Goal: Task Accomplishment & Management: Use online tool/utility

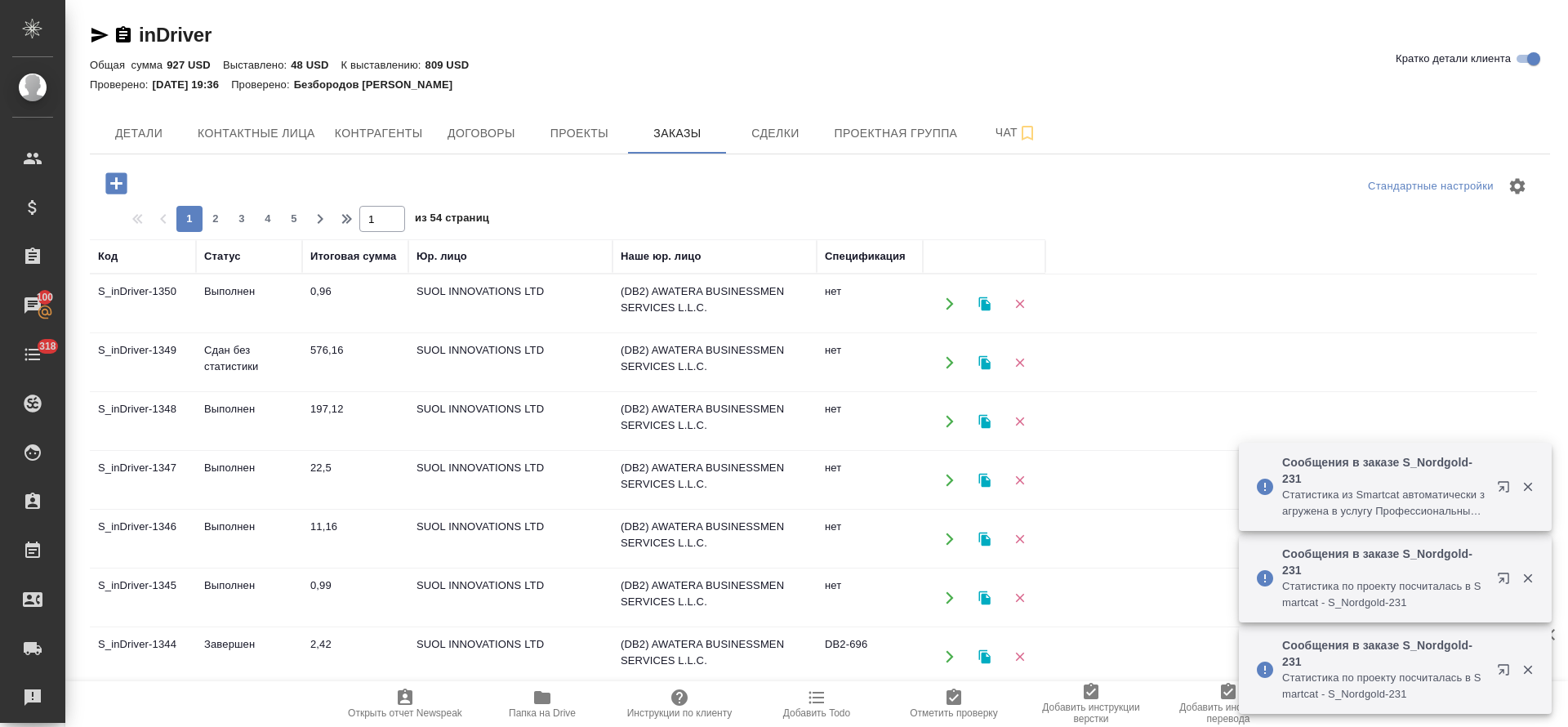
click at [318, 410] on td "197,12" at bounding box center [355, 421] width 106 height 57
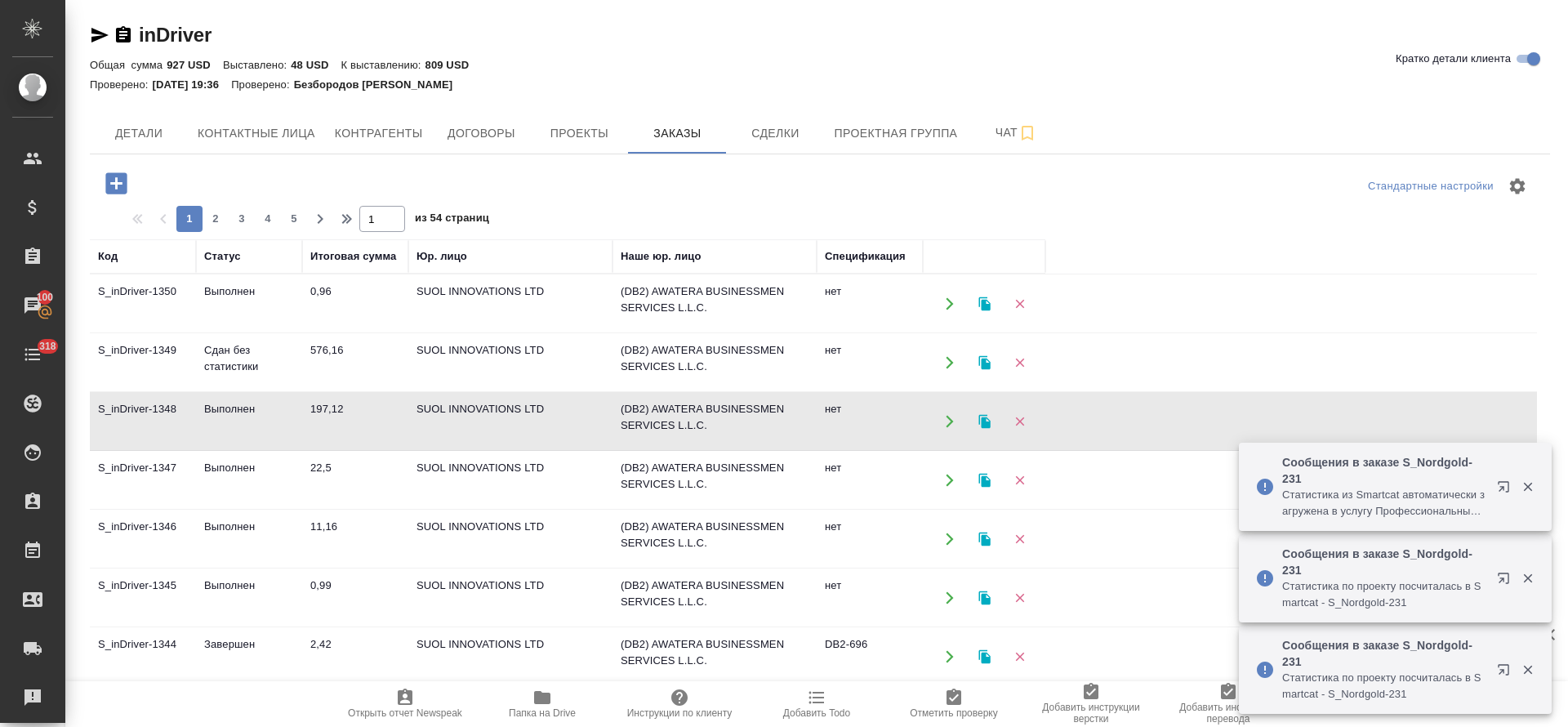
click at [318, 410] on td "197,12" at bounding box center [355, 421] width 106 height 57
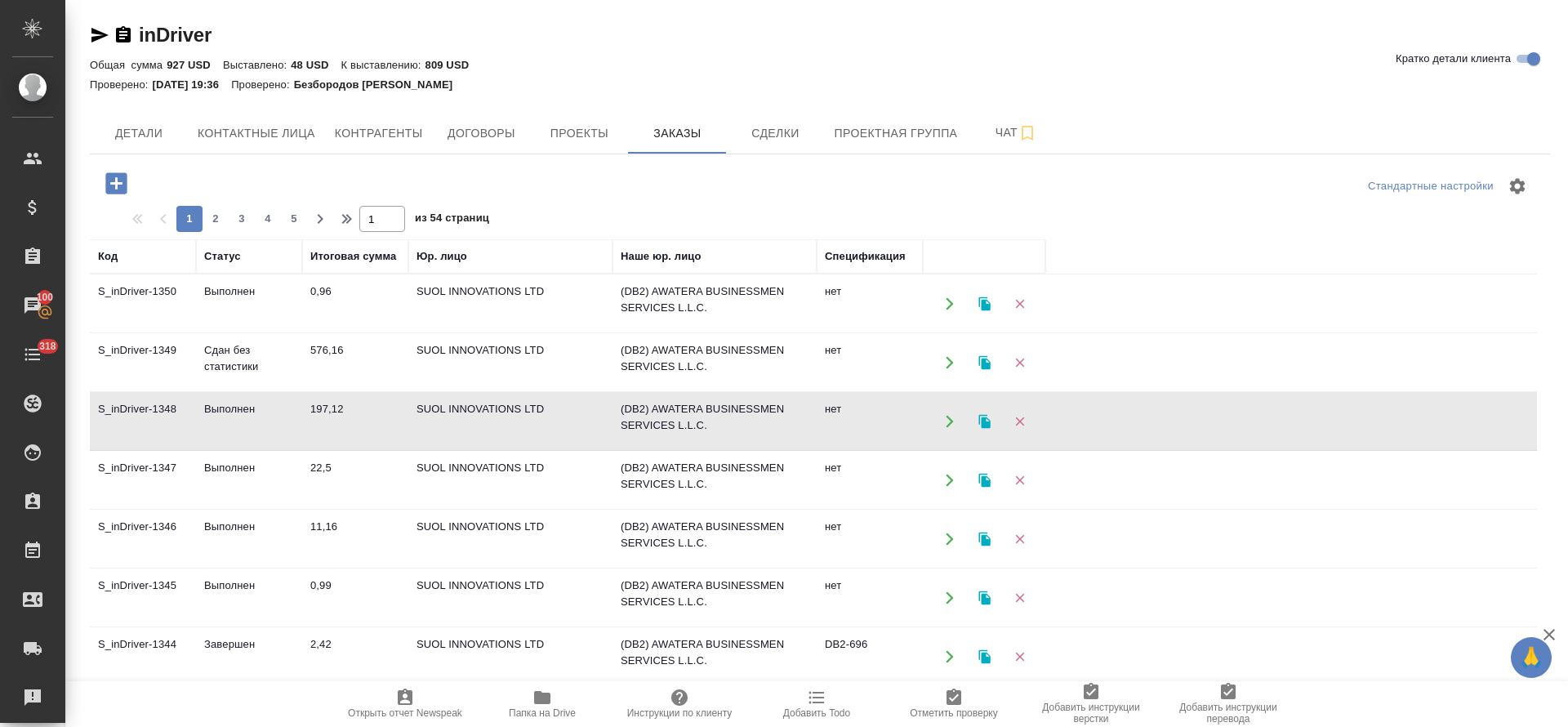
click at [318, 410] on td "197,12" at bounding box center [355, 421] width 106 height 57
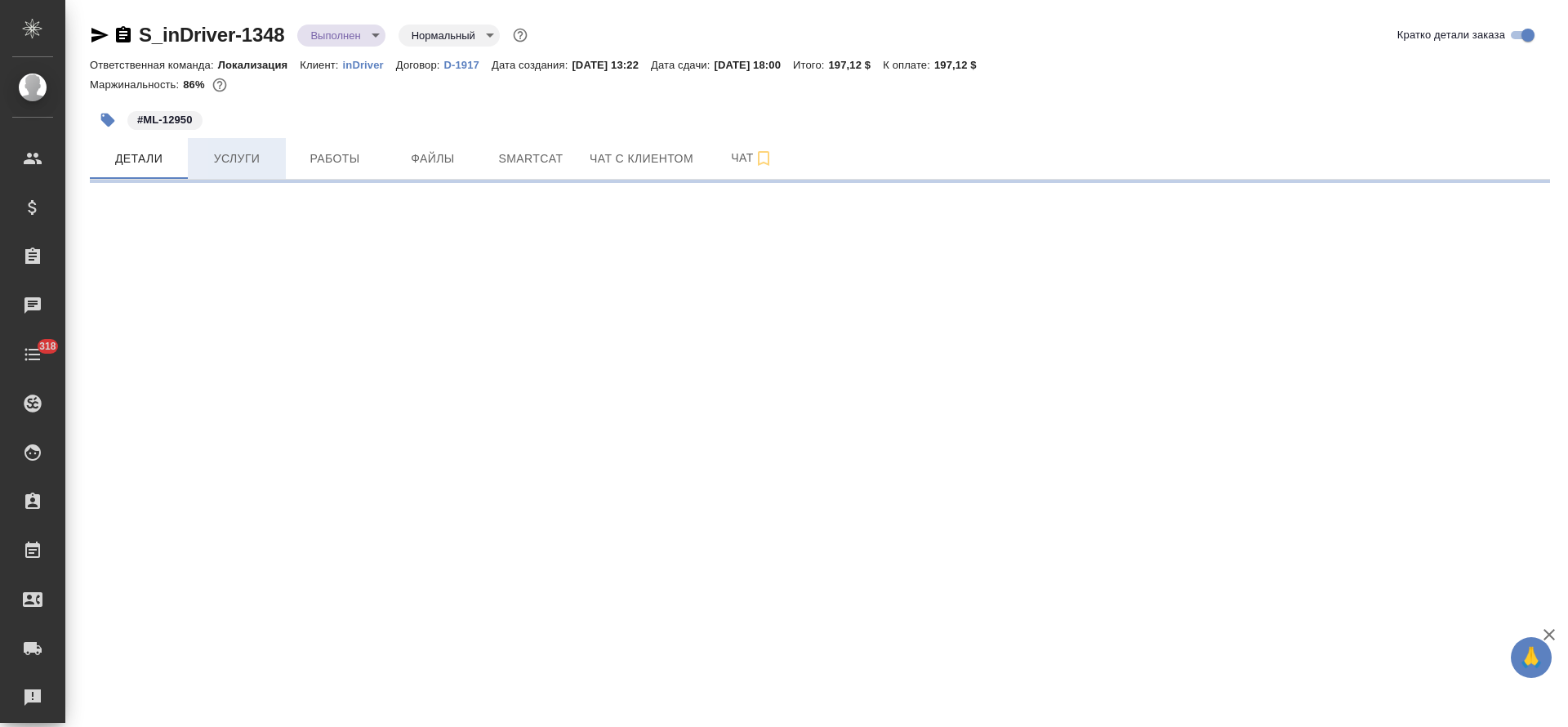
select select "RU"
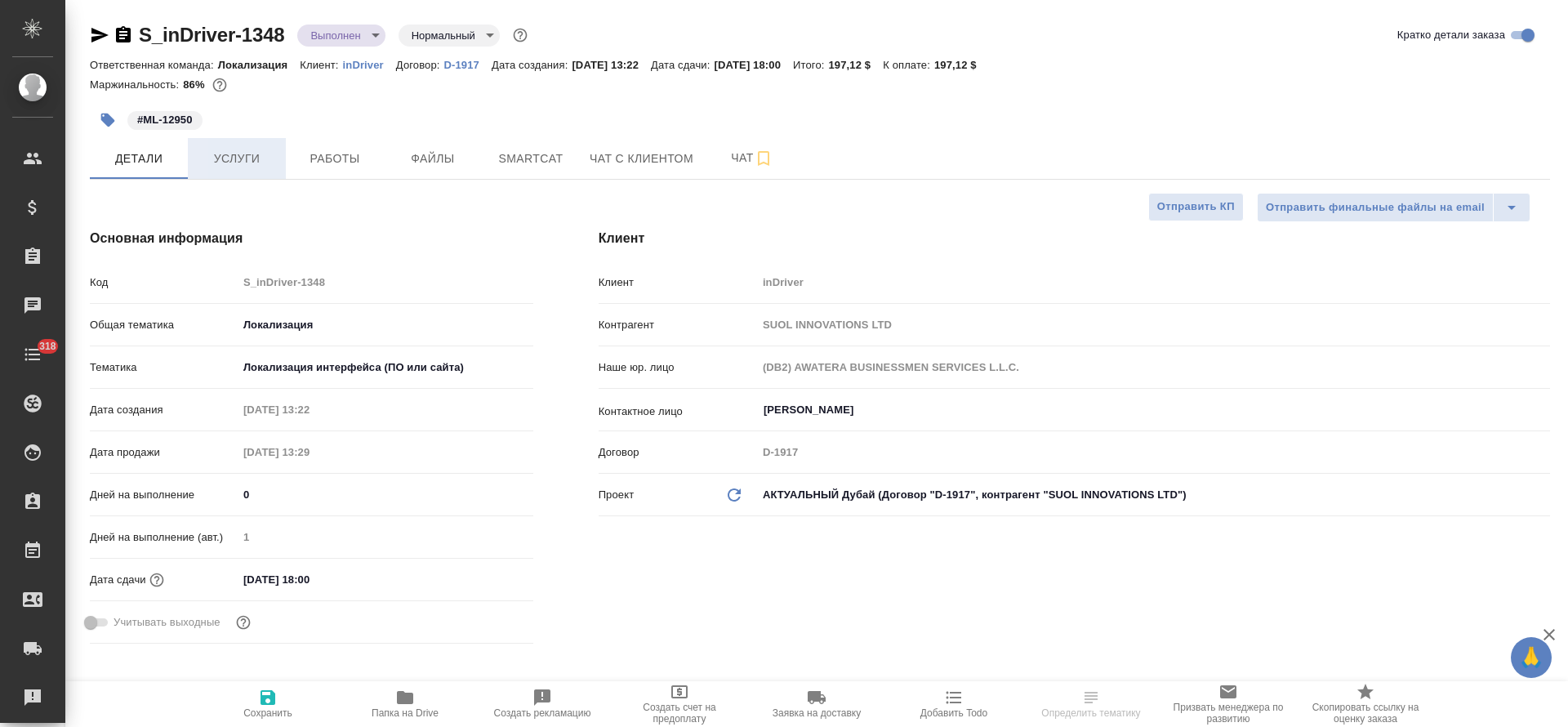
type textarea "x"
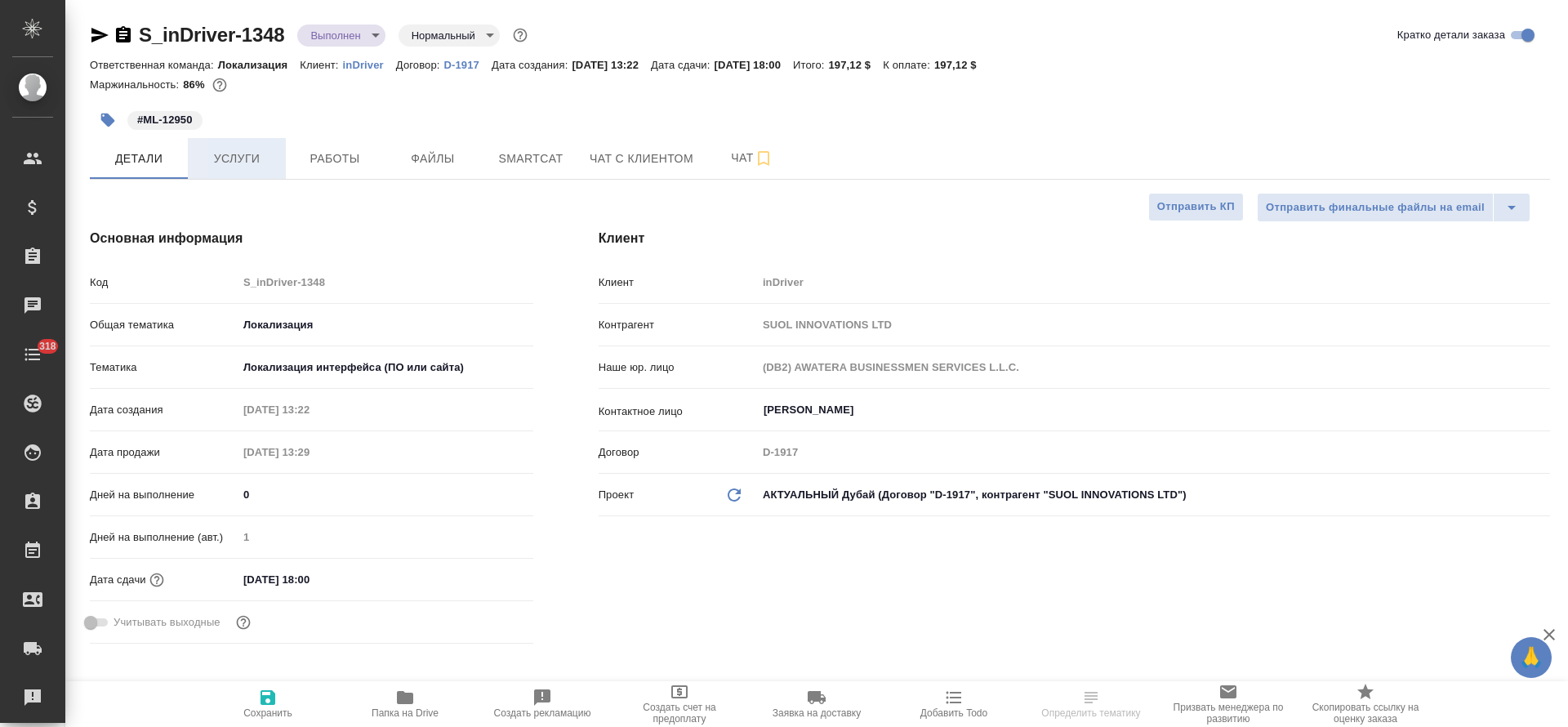
type textarea "x"
type input "[PERSON_NAME]"
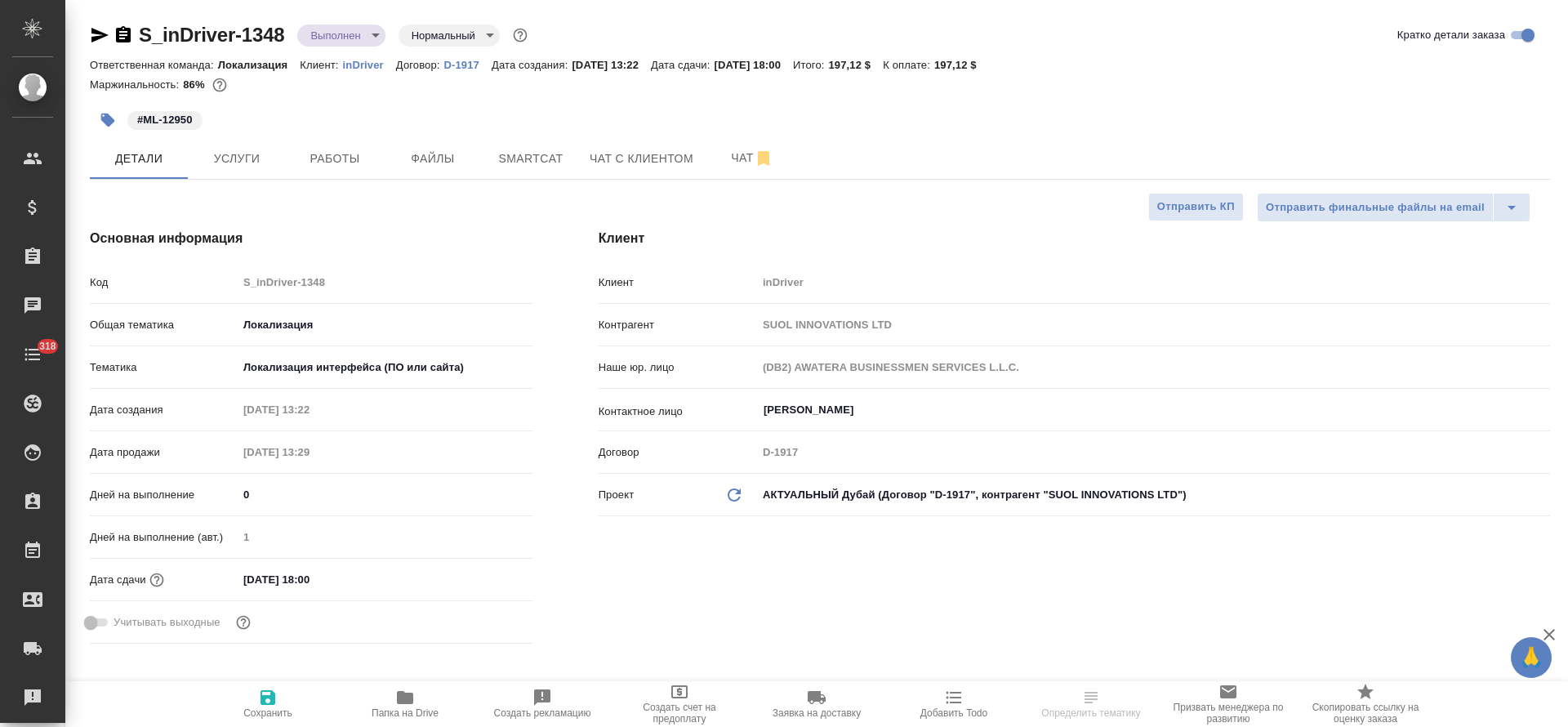
type input "[PERSON_NAME]"
click at [219, 144] on button "Услуги" at bounding box center [236, 158] width 98 height 41
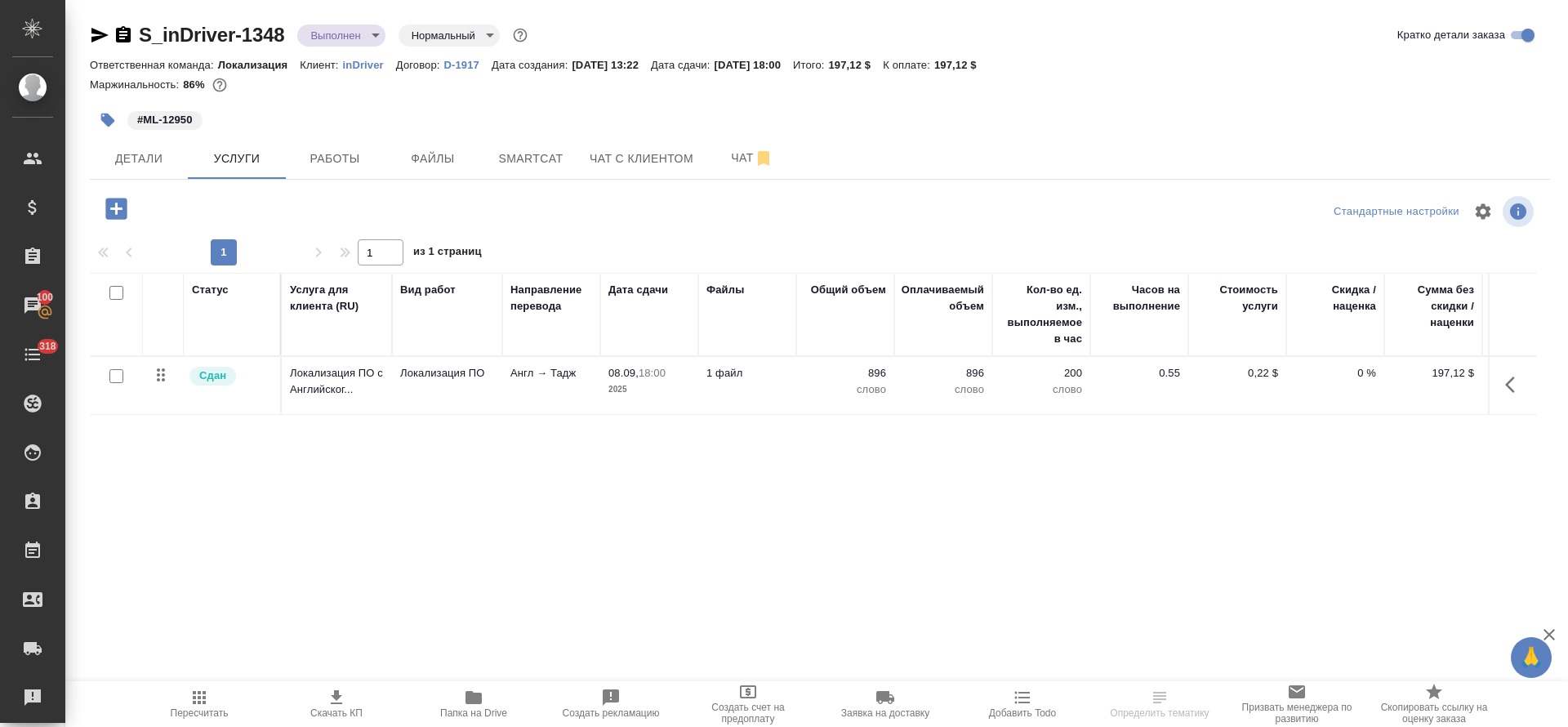
click at [555, 166] on span "Smartcat" at bounding box center [531, 159] width 79 height 21
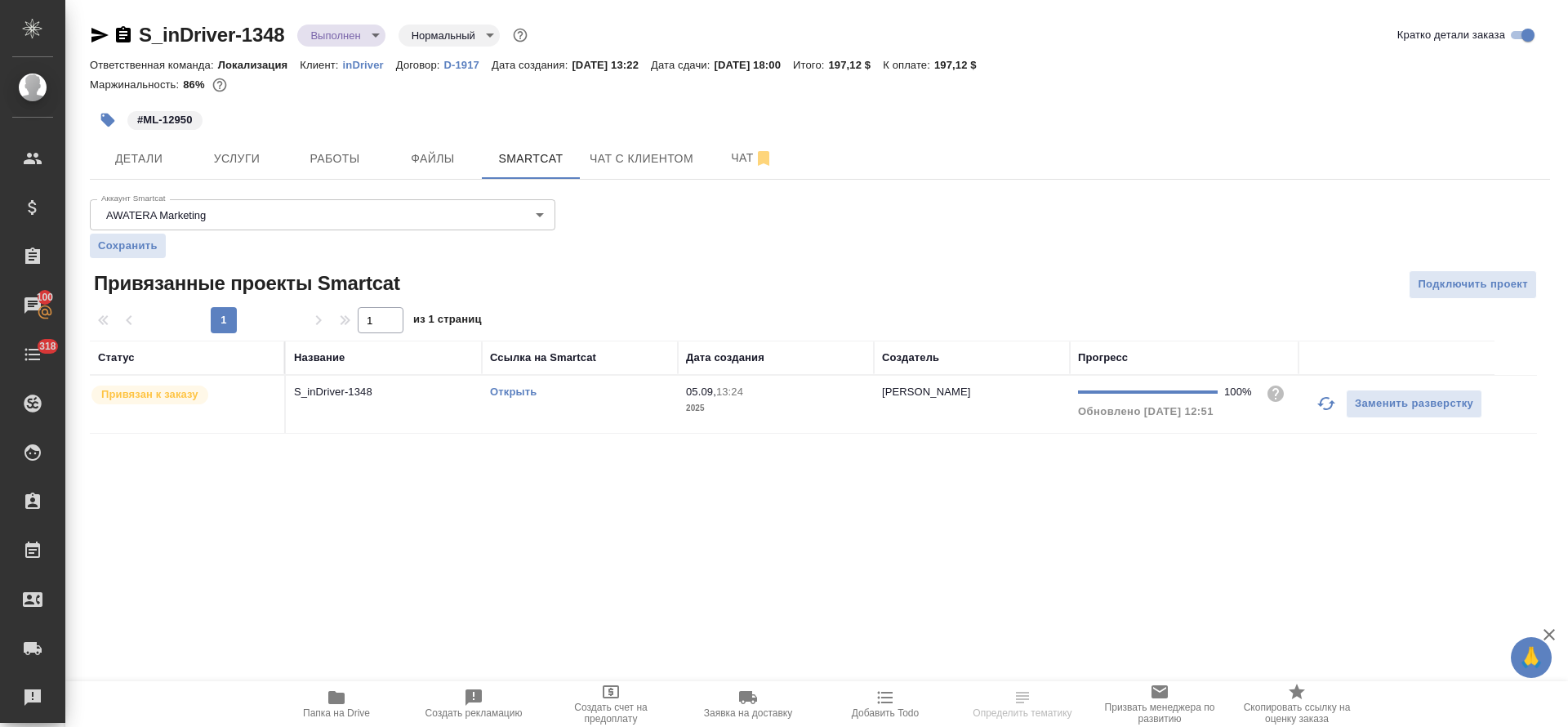
click at [507, 393] on link "Открыть" at bounding box center [513, 391] width 47 height 12
